Goal: Answer question/provide support

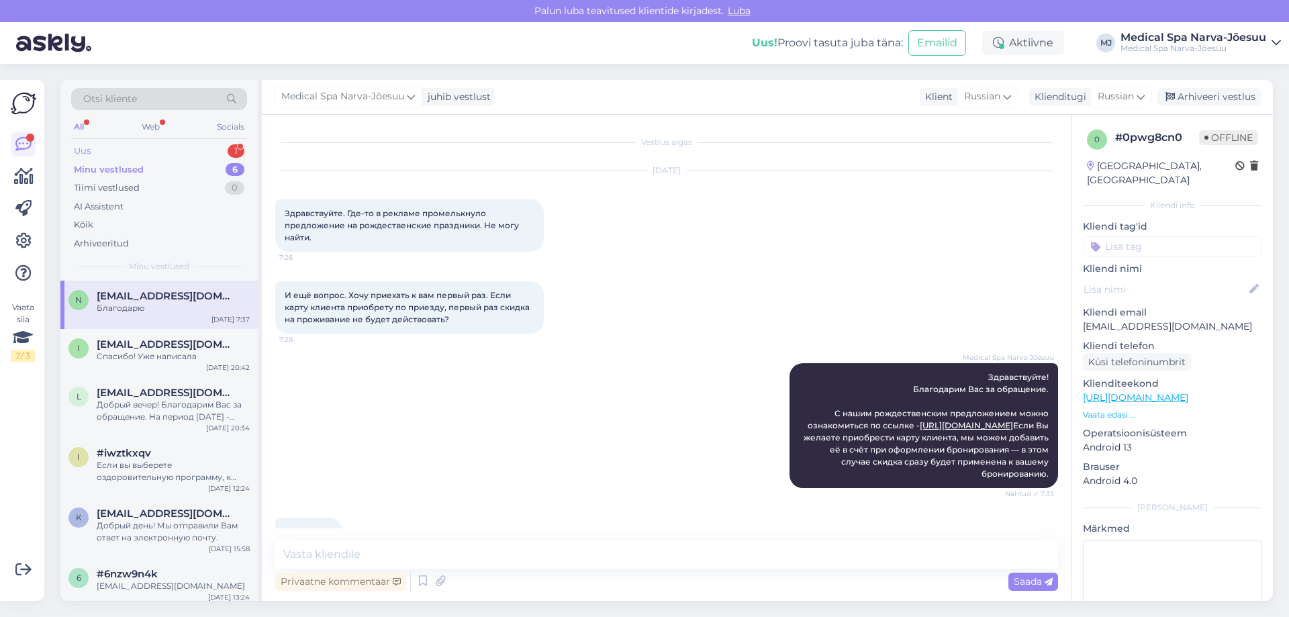
scroll to position [68, 0]
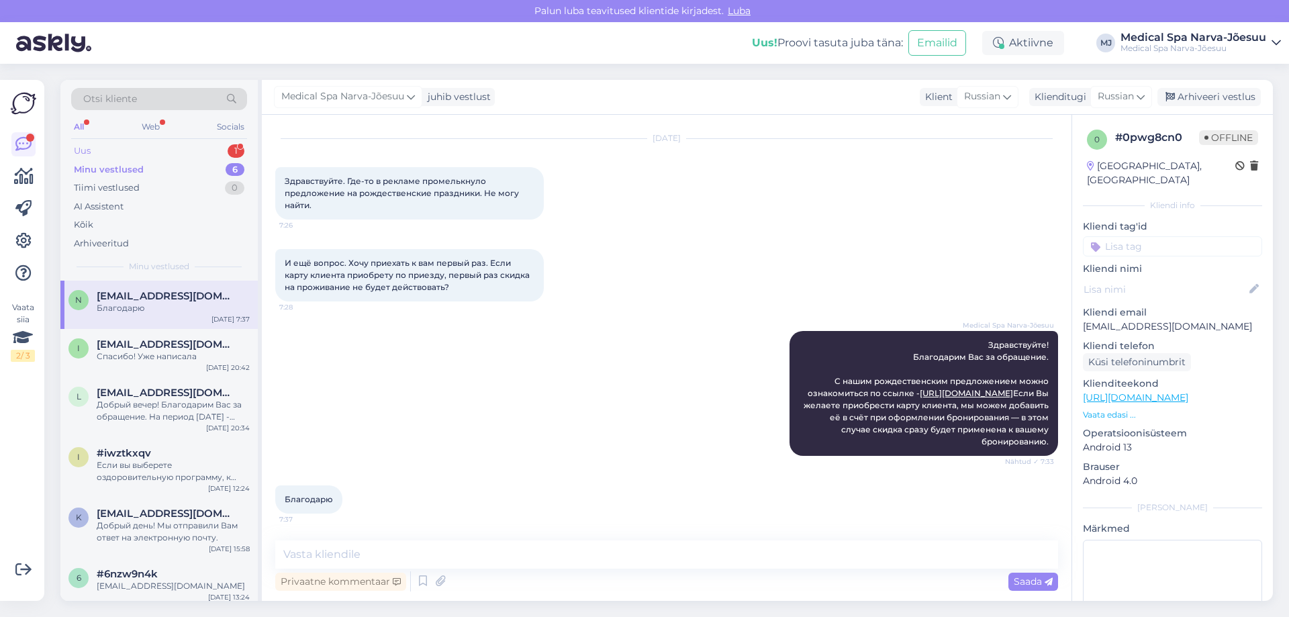
click at [179, 153] on div "Uus 1" at bounding box center [159, 151] width 176 height 19
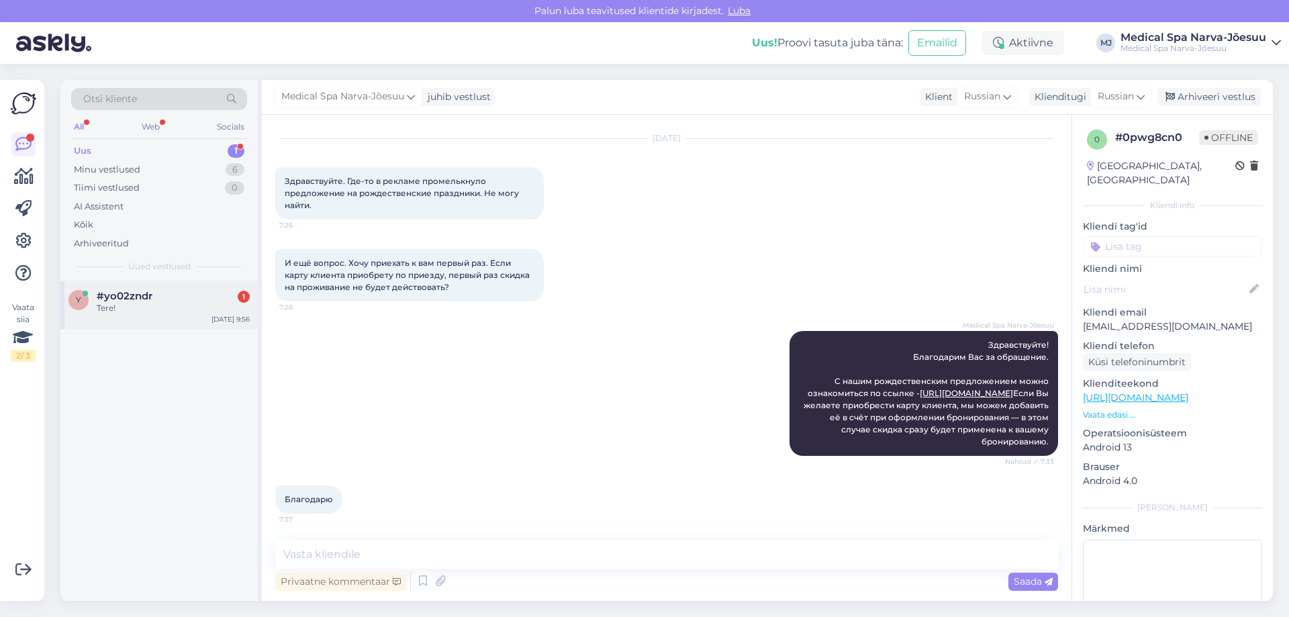
click at [174, 299] on div "#yo02zndr 1" at bounding box center [173, 296] width 153 height 12
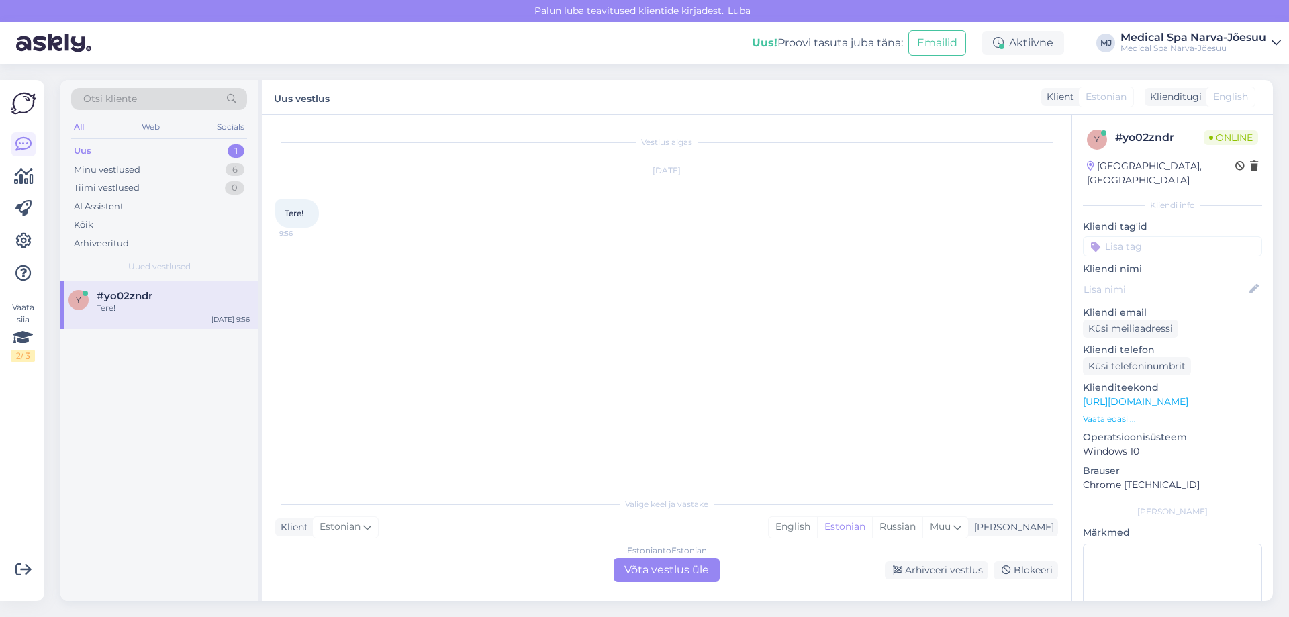
scroll to position [0, 0]
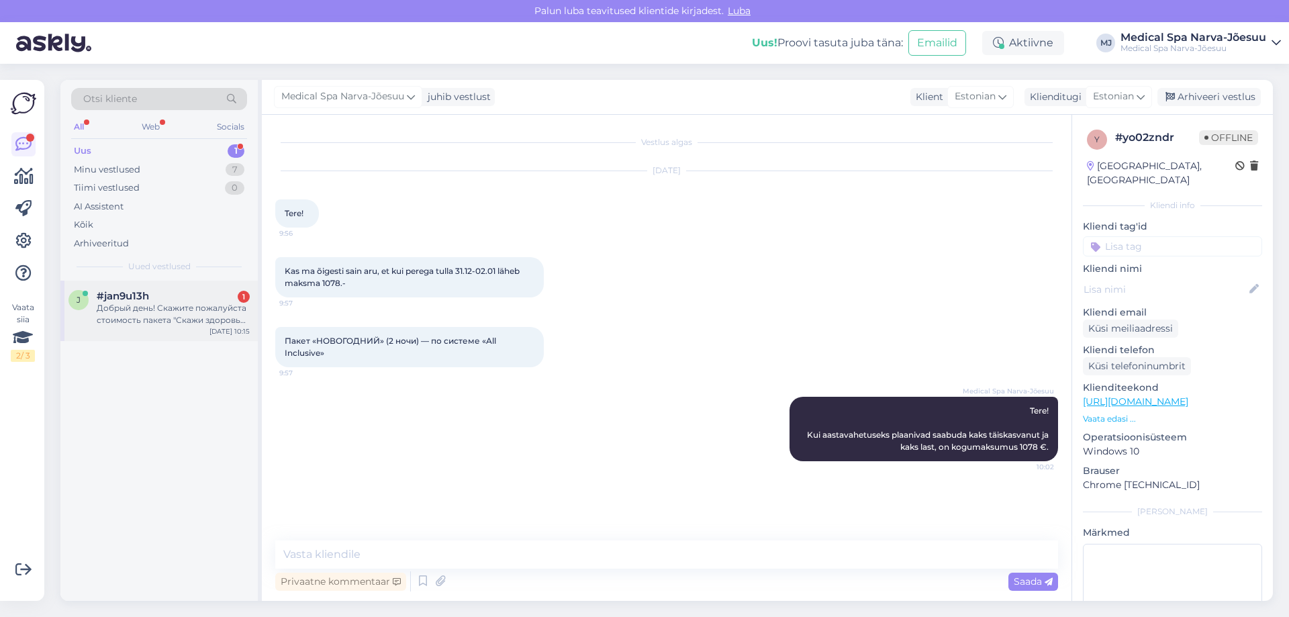
click at [203, 296] on div "#jan9u13h 1" at bounding box center [173, 296] width 153 height 12
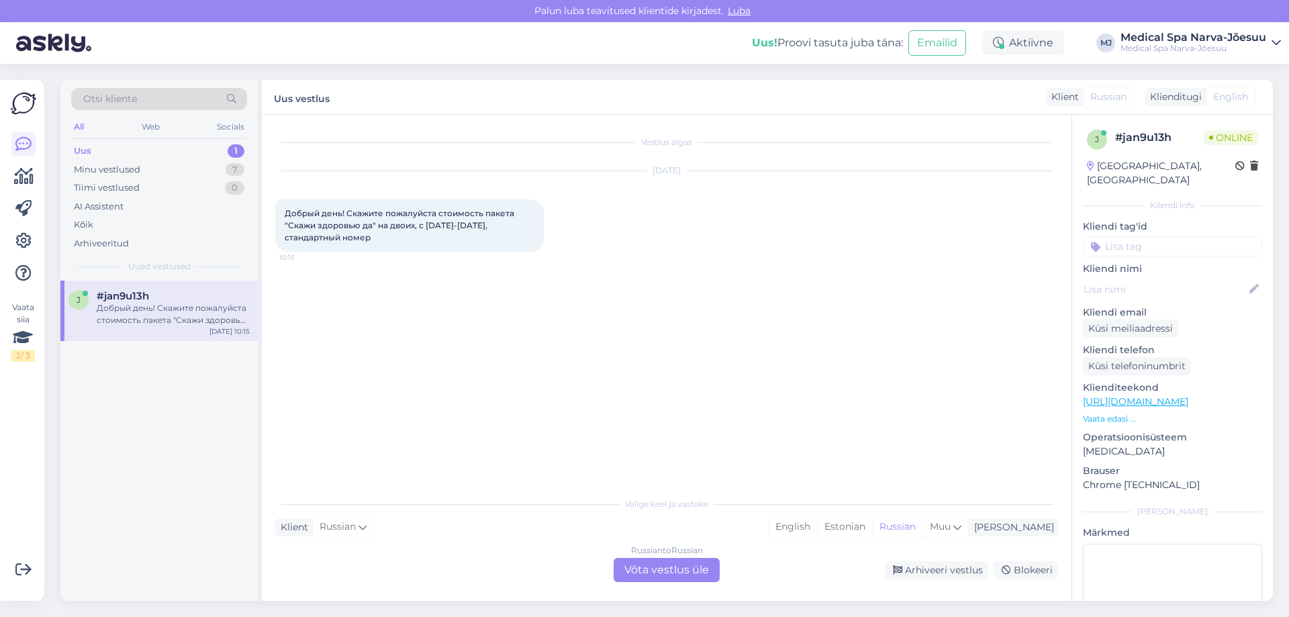
click at [647, 561] on div "Russian to Russian Võta vestlus üle" at bounding box center [667, 570] width 106 height 24
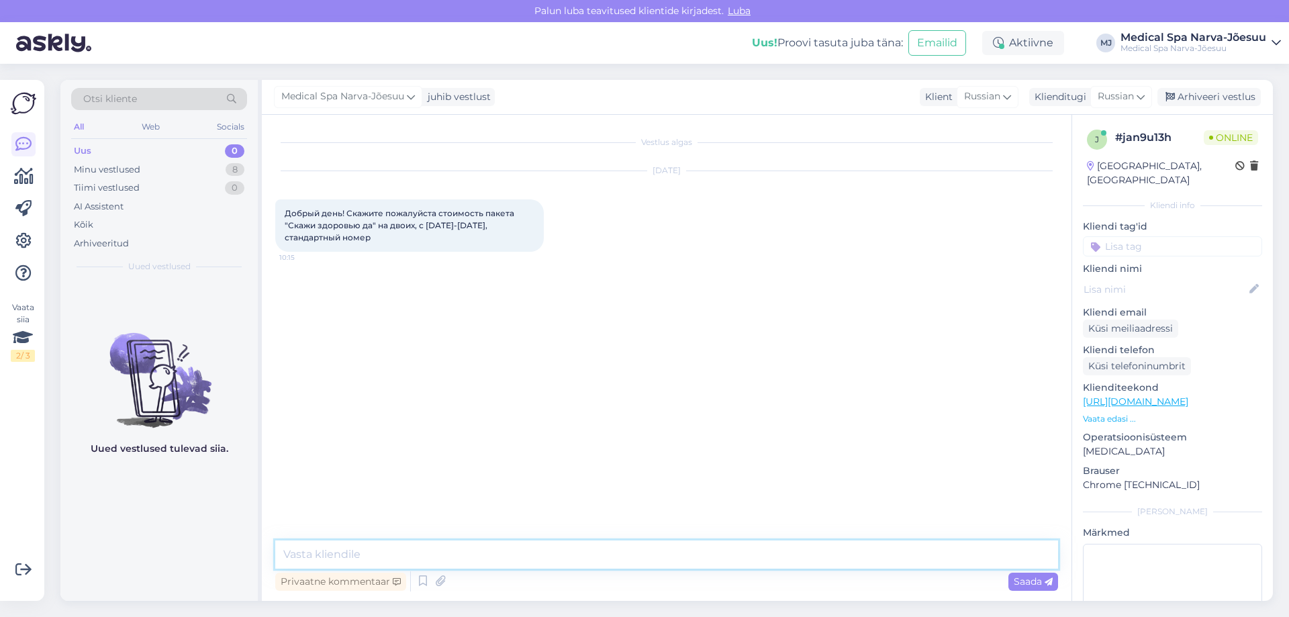
click at [391, 553] on textarea at bounding box center [666, 555] width 783 height 28
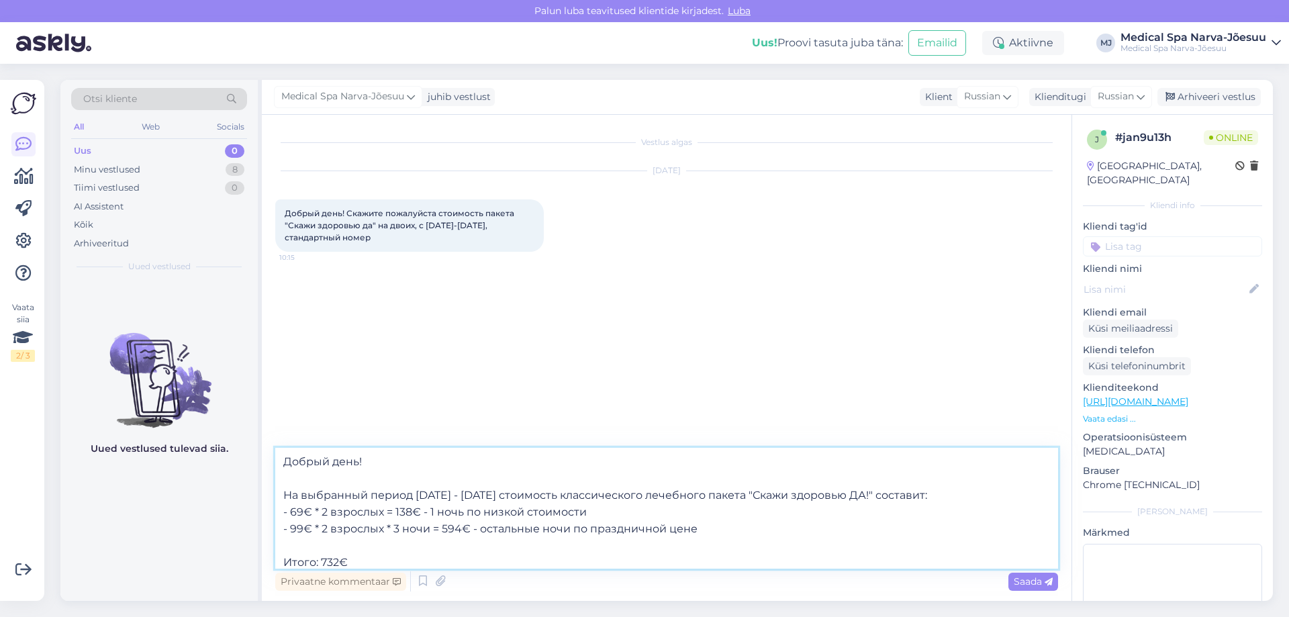
drag, startPoint x: 704, startPoint y: 495, endPoint x: 286, endPoint y: 498, distance: 418.3
click at [286, 498] on textarea "Добрый день! На выбранный период [DATE] - [DATE] стоимость классического лечебн…" at bounding box center [666, 508] width 783 height 121
drag, startPoint x: 457, startPoint y: 496, endPoint x: 363, endPoint y: 513, distance: 96.2
click at [363, 513] on textarea "Добрый день! На выбранный период [DATE] - [DATE] стоимость классического лечебн…" at bounding box center [666, 508] width 783 height 121
drag, startPoint x: 283, startPoint y: 493, endPoint x: 731, endPoint y: 534, distance: 449.1
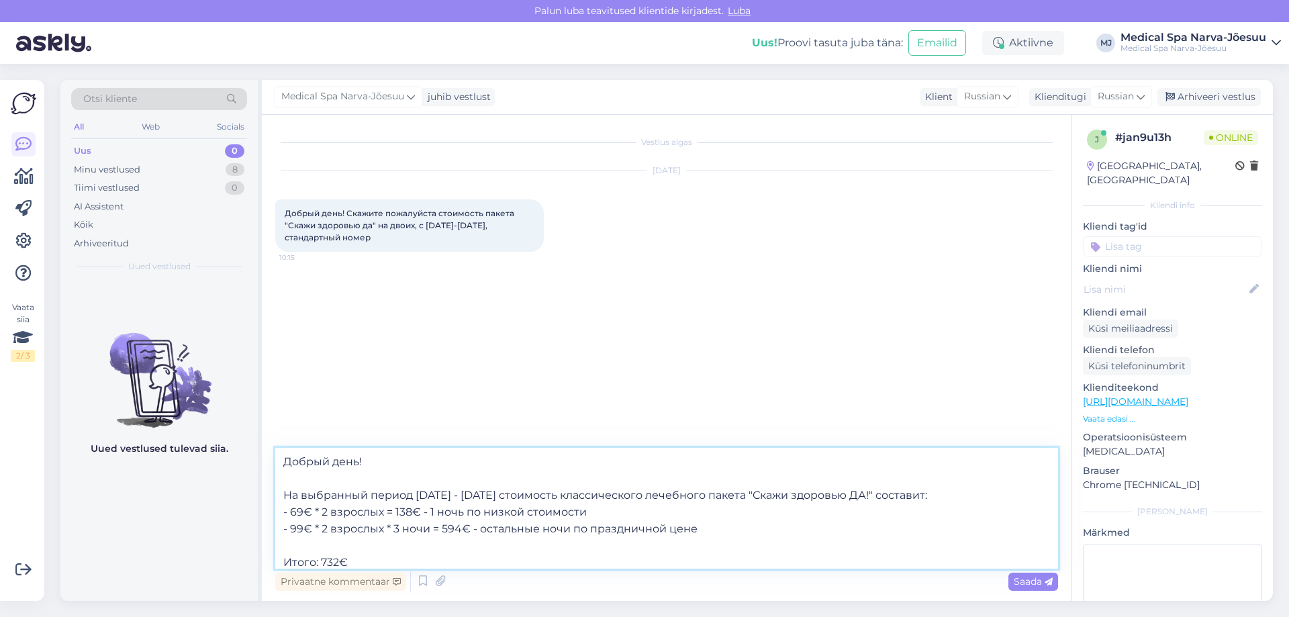
click at [731, 534] on textarea "Добрый день! На выбранный период [DATE] - [DATE] стоимость классического лечебн…" at bounding box center [666, 508] width 783 height 121
paste textarea "ами период с [DATE] по [DATE] стоимость классического лечебного пакета «Скажи з…"
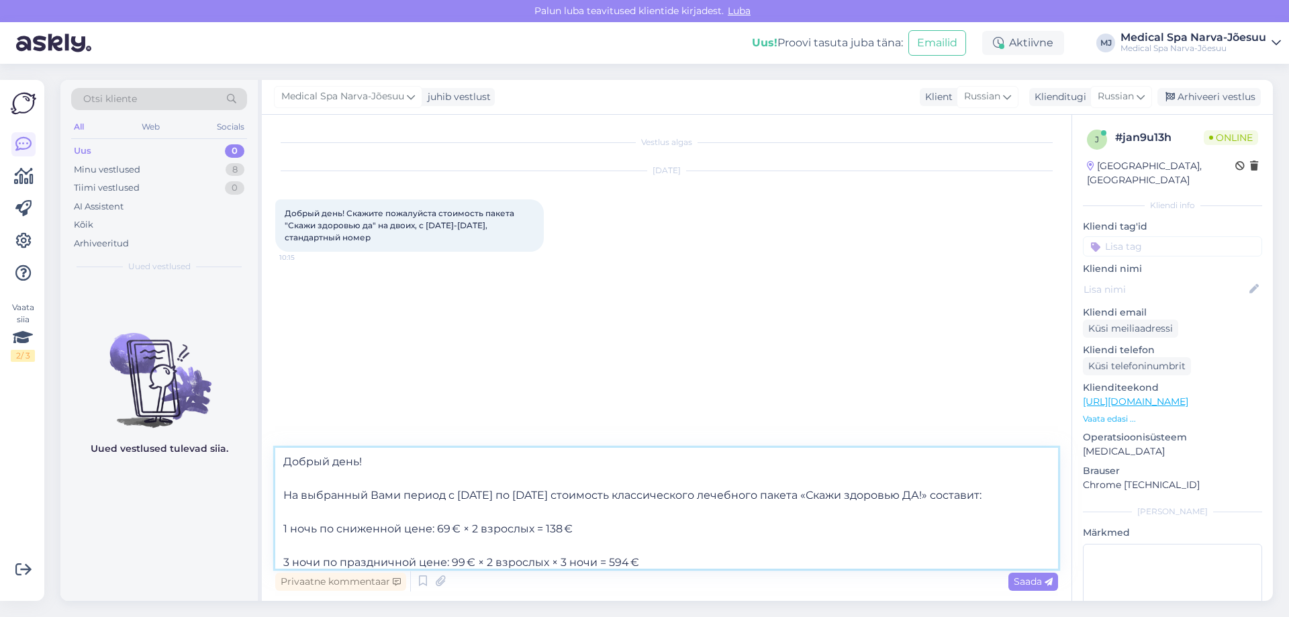
scroll to position [34, 0]
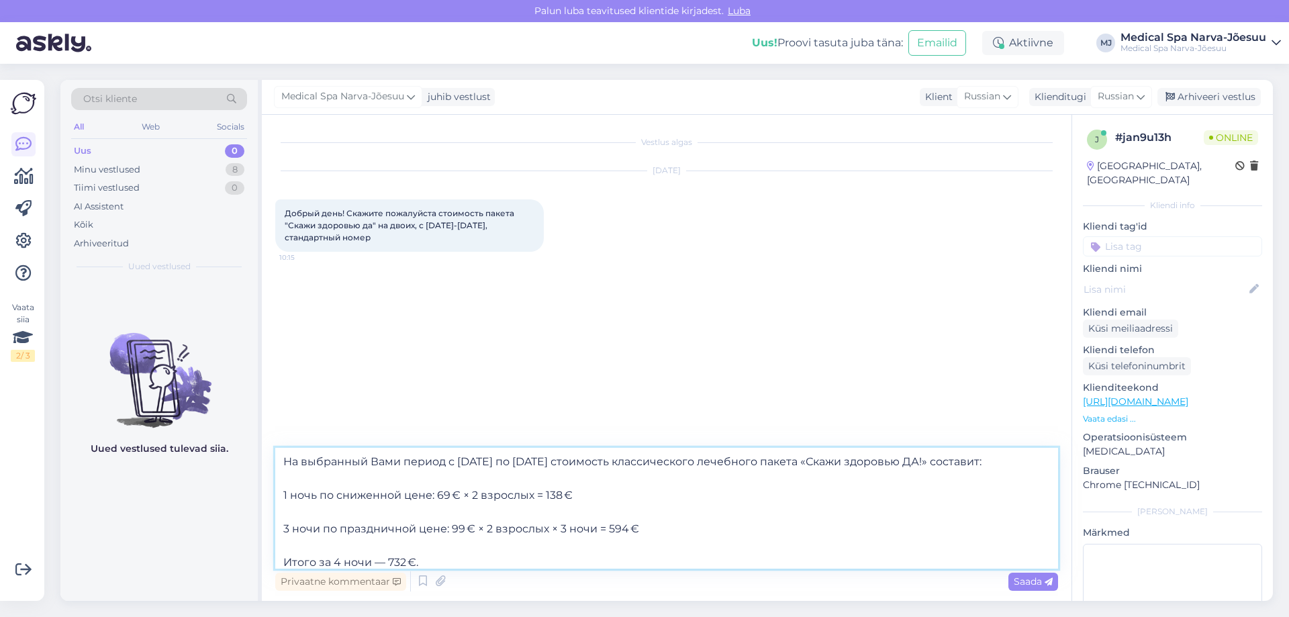
click at [283, 492] on textarea "Добрый день! На выбранный Вами период с [DATE] по [DATE] стоимость классическог…" at bounding box center [666, 508] width 783 height 121
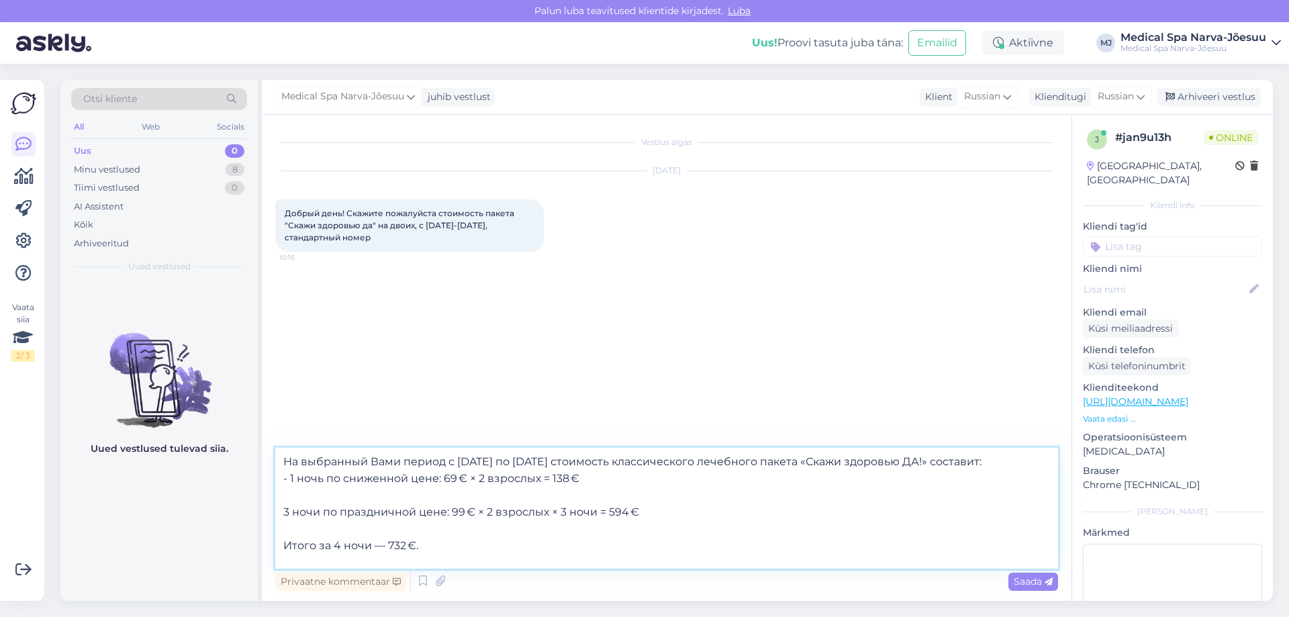
click at [283, 515] on textarea "Добрый день! На выбранный Вами период с [DATE] по [DATE] стоимость классическог…" at bounding box center [666, 508] width 783 height 121
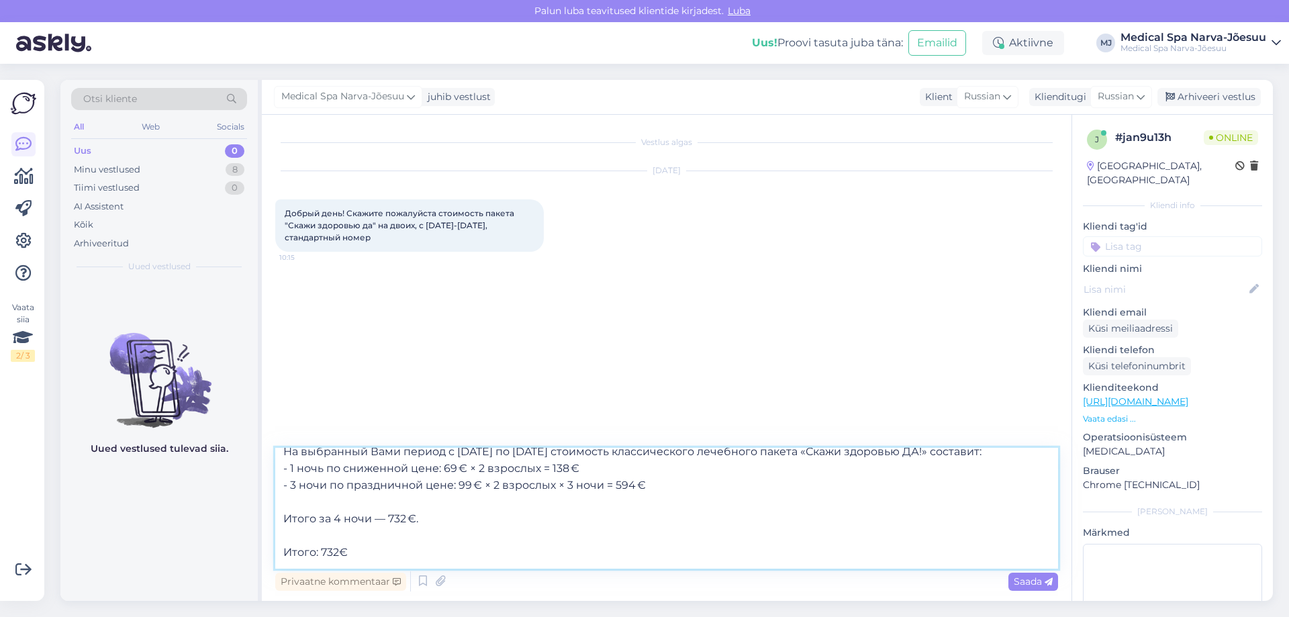
scroll to position [67, 0]
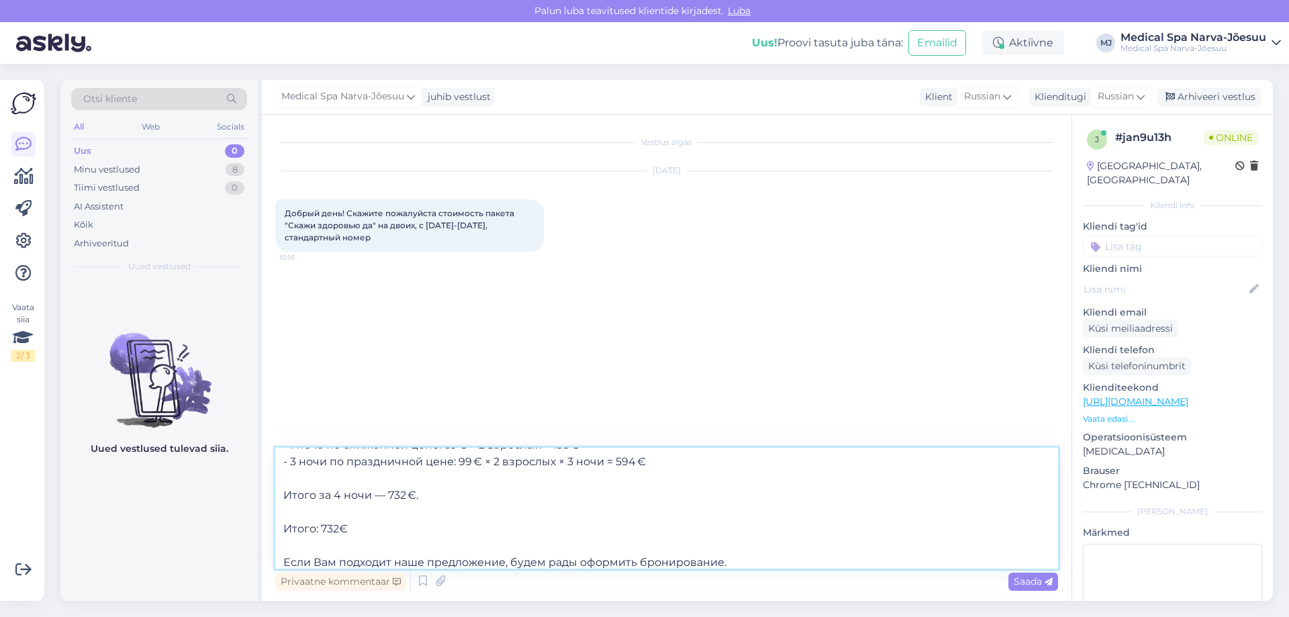
drag, startPoint x: 384, startPoint y: 495, endPoint x: 316, endPoint y: 495, distance: 67.8
click at [316, 495] on textarea "Добрый день! На выбранный Вами период с [DATE] по [DATE] стоимость классическог…" at bounding box center [666, 508] width 783 height 121
drag, startPoint x: 353, startPoint y: 528, endPoint x: 213, endPoint y: 512, distance: 140.5
click at [213, 512] on div "Otsi kliente All Web Socials Uus 0 Minu vestlused 8 Tiimi vestlused 0 AI Assist…" at bounding box center [666, 340] width 1213 height 521
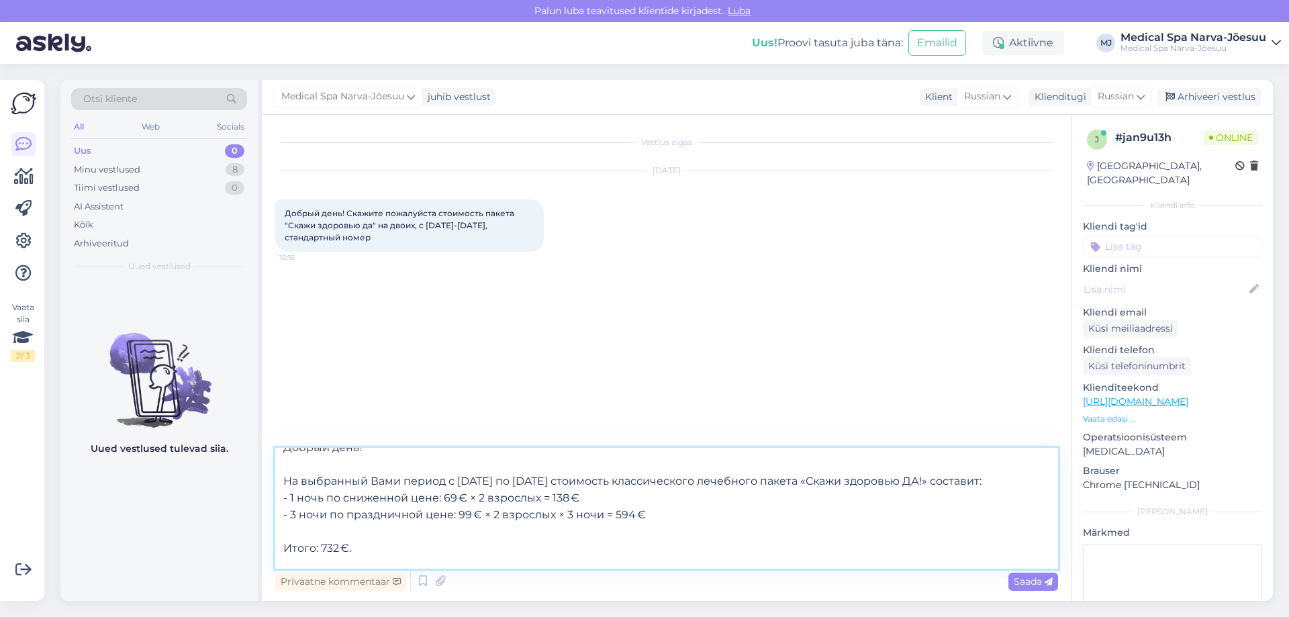
scroll to position [0, 0]
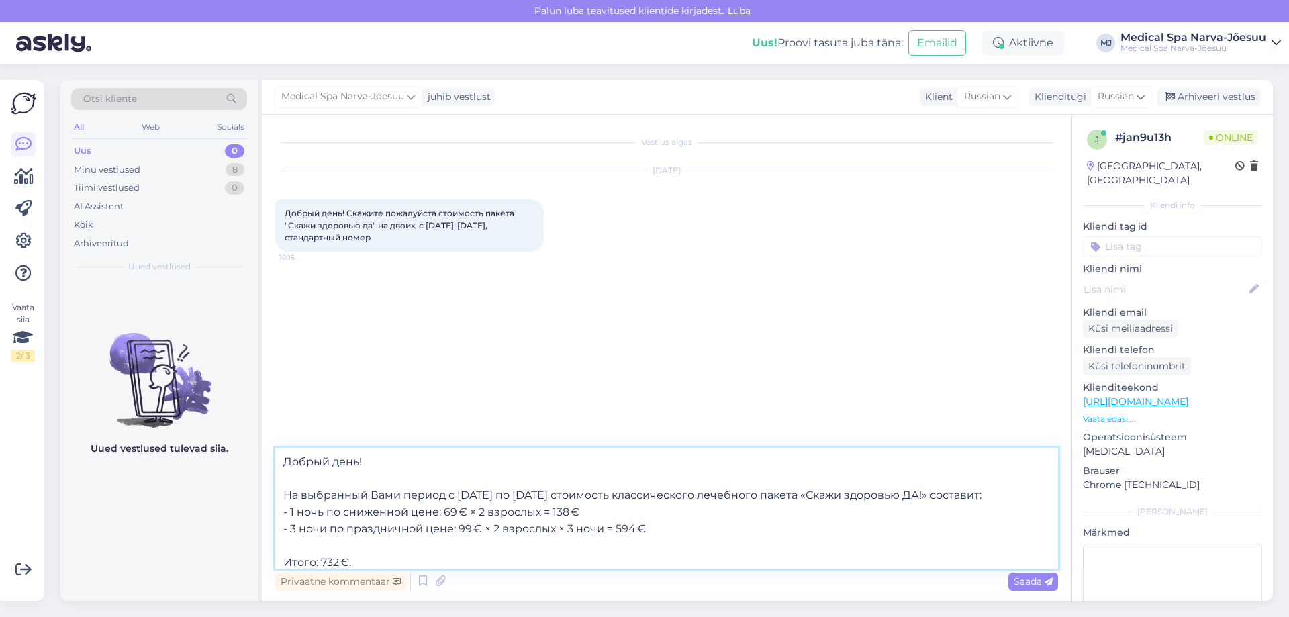
click at [284, 526] on textarea "Добрый день! На выбранный Вами период с [DATE] по [DATE] стоимость классическог…" at bounding box center [666, 508] width 783 height 121
click at [284, 528] on textarea "Добрый день! На выбранный Вами период с [DATE] по [DATE] стоимость классическог…" at bounding box center [666, 508] width 783 height 121
click at [283, 528] on textarea "Добрый день! На выбранный Вами период с [DATE] по [DATE] стоимость классическог…" at bounding box center [666, 508] width 783 height 121
click at [277, 529] on textarea "Добрый день! На выбранный Вами период с [DATE] по [DATE] стоимость классическог…" at bounding box center [666, 508] width 783 height 121
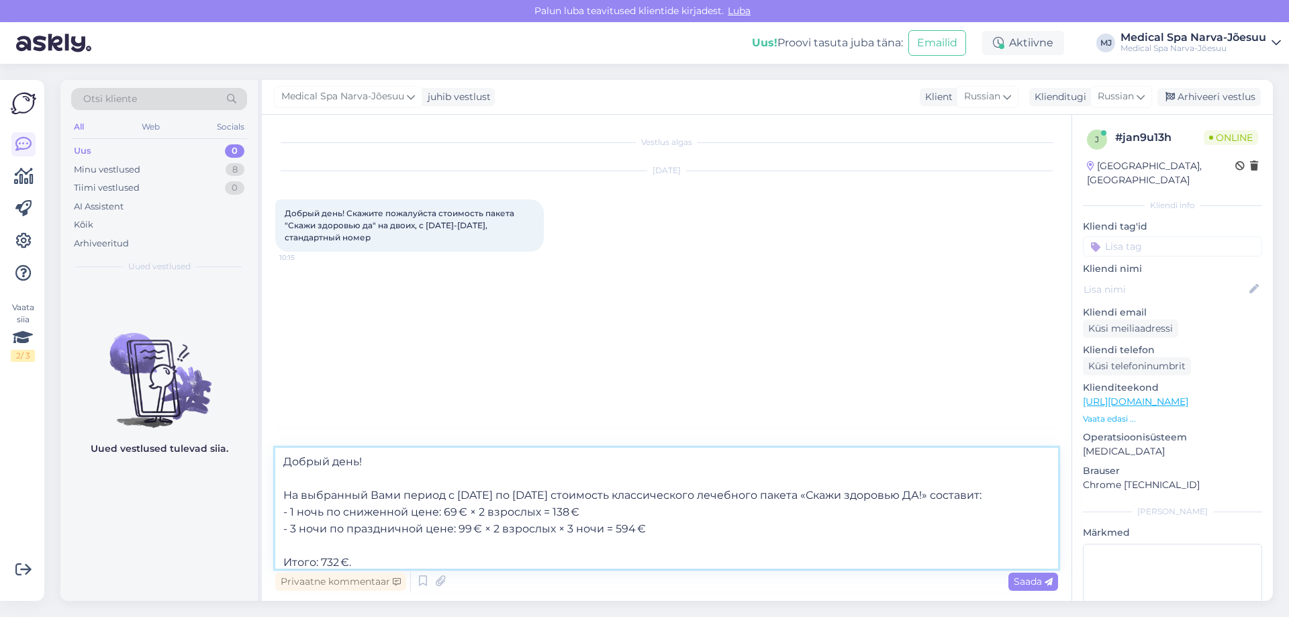
click at [286, 531] on textarea "Добрый день! На выбранный Вами период с [DATE] по [DATE] стоимость классическог…" at bounding box center [666, 508] width 783 height 121
click at [662, 538] on textarea "Добрый день! На выбранный Вами период с [DATE] по [DATE] стоимость классическог…" at bounding box center [666, 508] width 783 height 121
click at [655, 528] on textarea "Добрый день! На выбранный Вами период с [DATE] по [DATE] стоимость классическог…" at bounding box center [666, 508] width 783 height 121
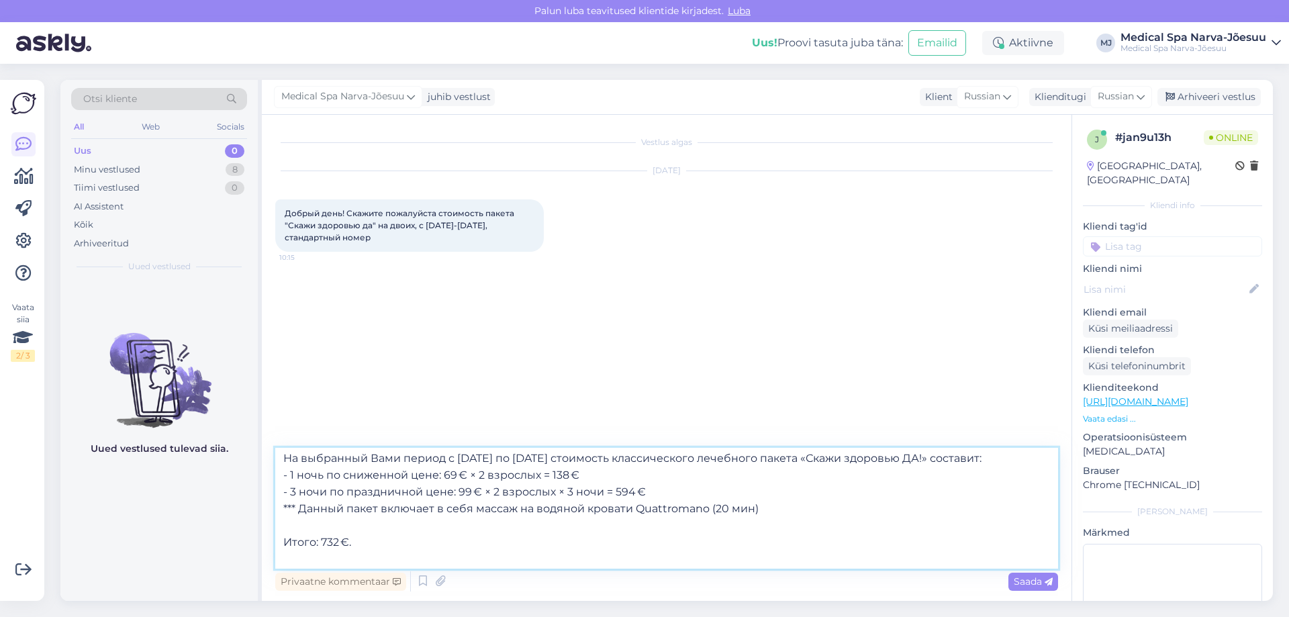
scroll to position [58, 0]
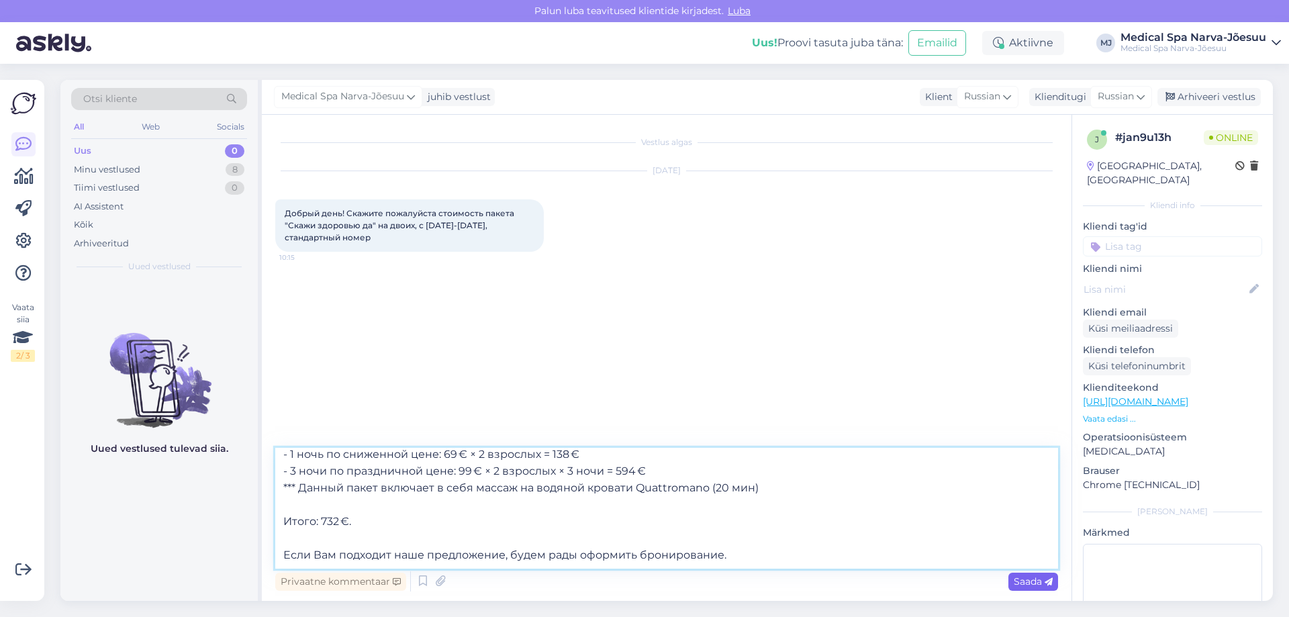
type textarea "Добрый день! На выбранный Вами период с [DATE] по [DATE] стоимость классическог…"
click at [1029, 586] on span "Saada" at bounding box center [1033, 581] width 39 height 12
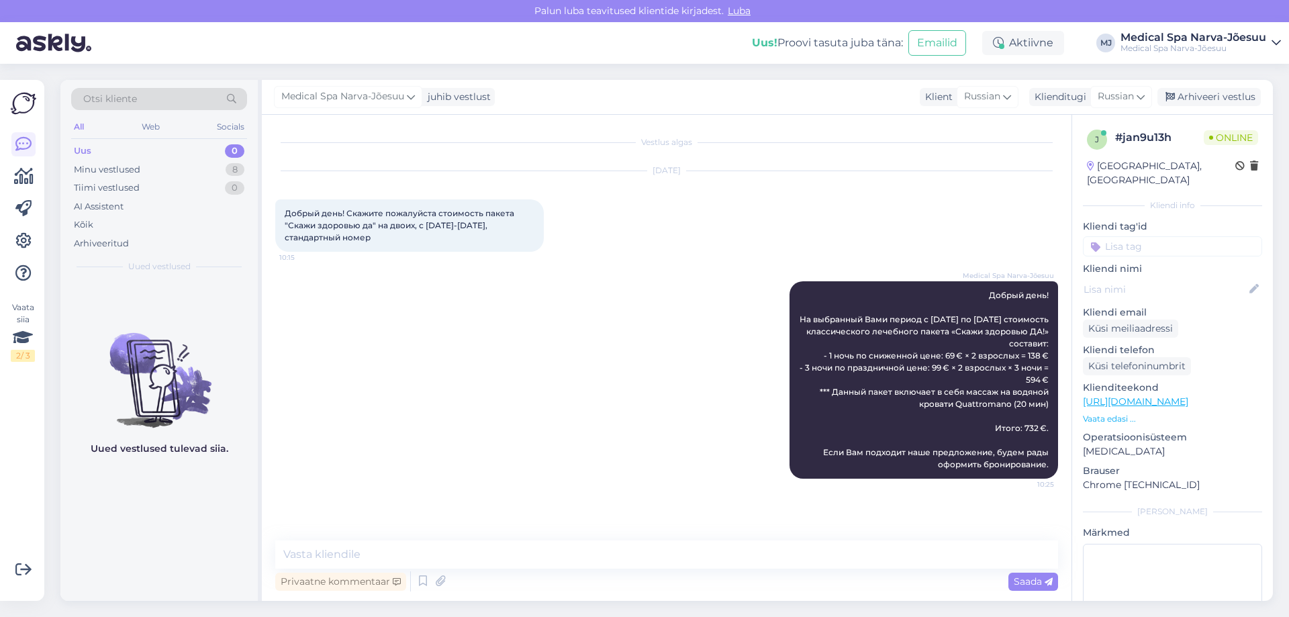
scroll to position [0, 0]
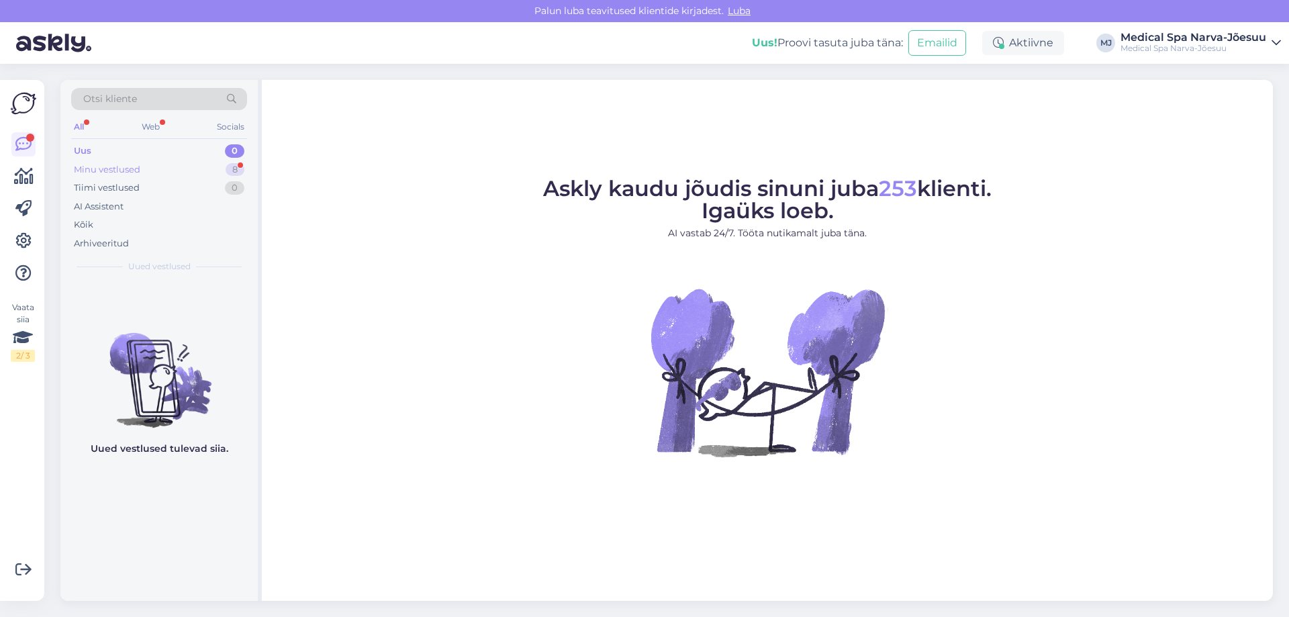
click at [169, 173] on div "Minu vestlused 8" at bounding box center [159, 169] width 176 height 19
